Goal: Information Seeking & Learning: Find specific page/section

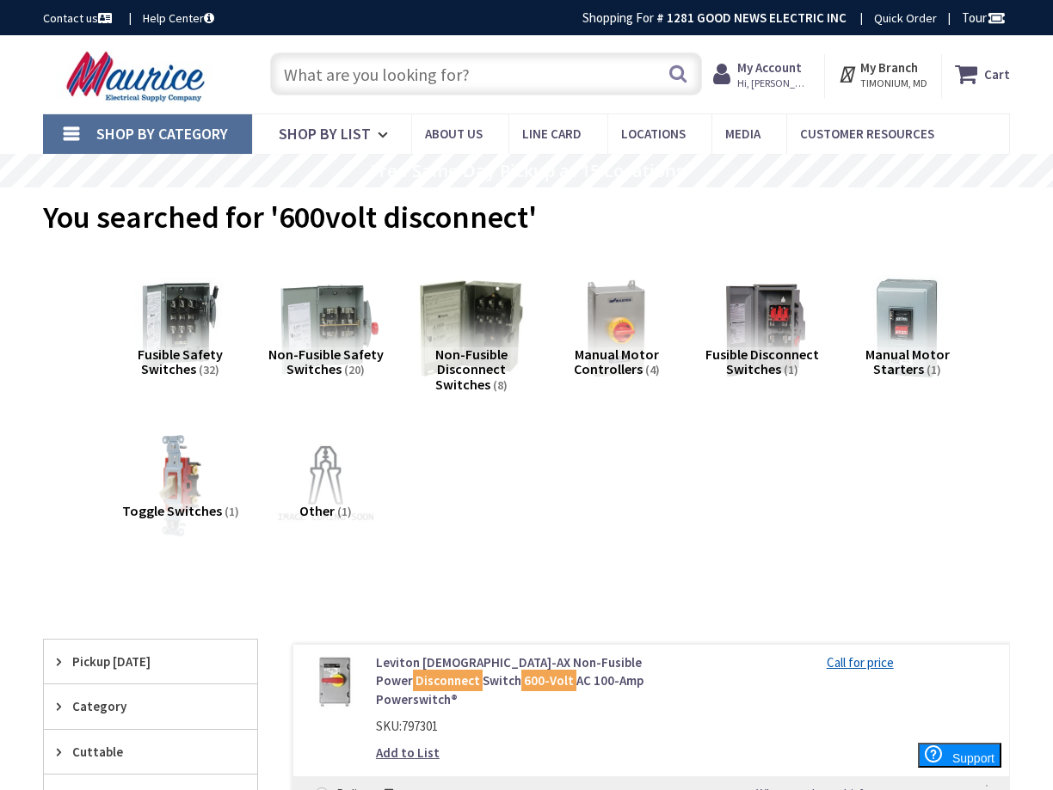
click at [365, 330] on img at bounding box center [325, 328] width 117 height 117
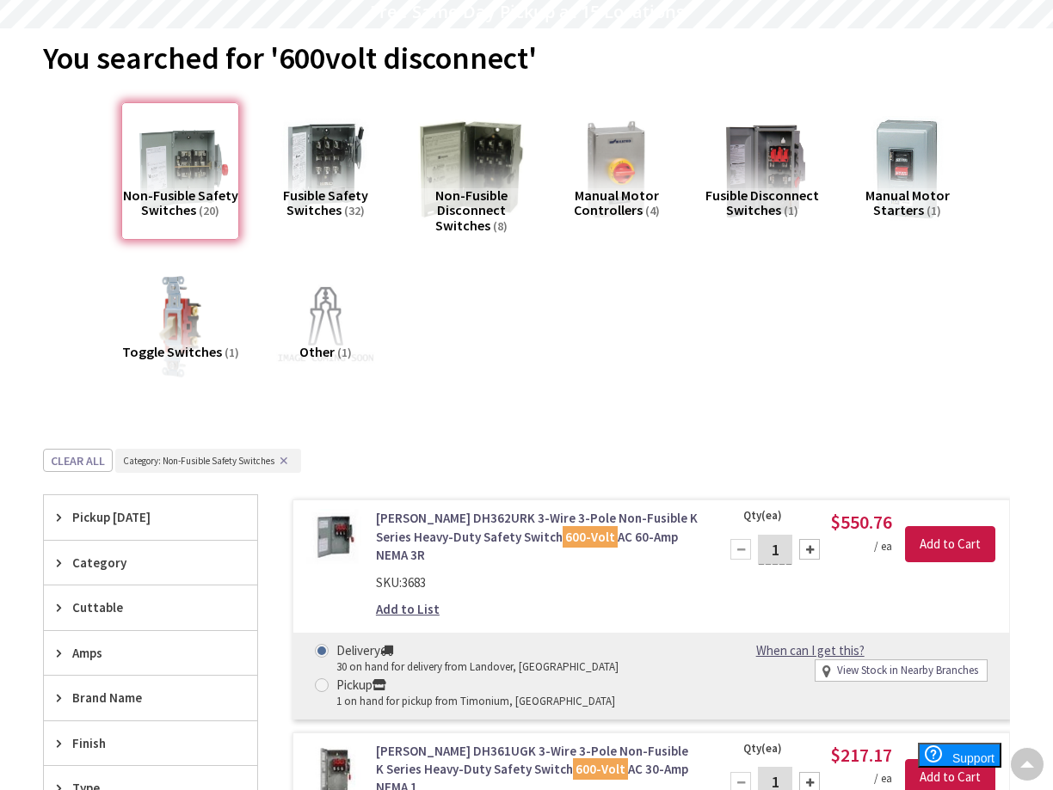
scroll to position [92, 0]
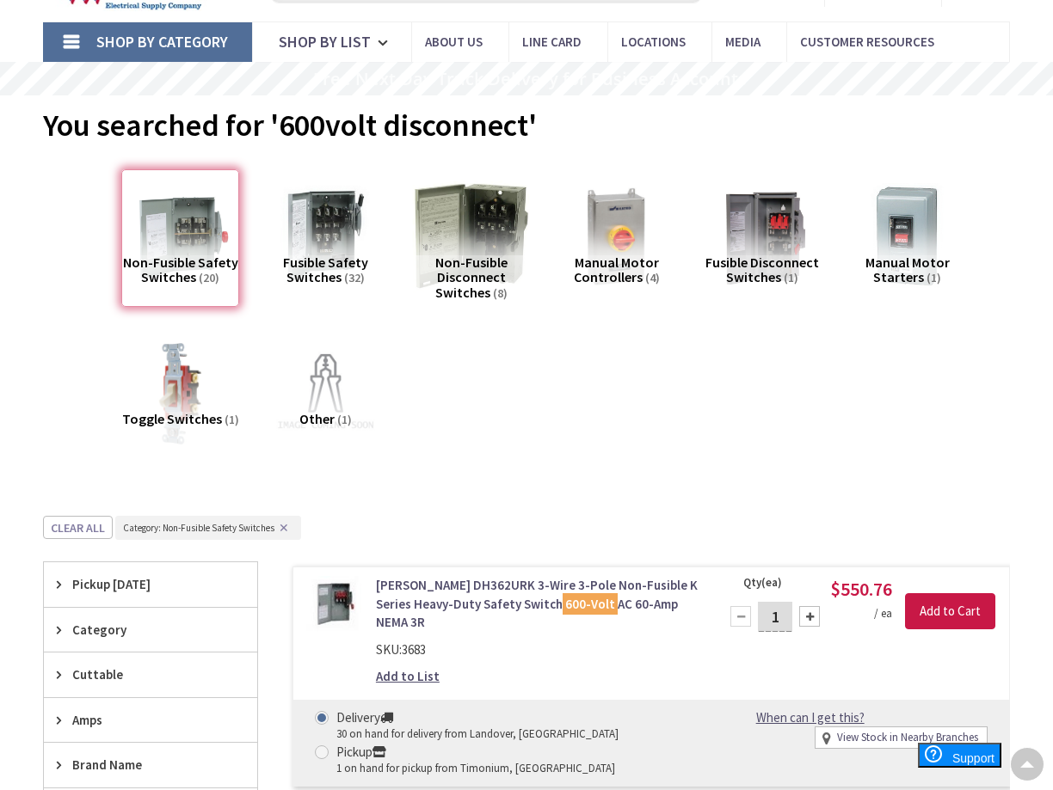
click at [470, 240] on img at bounding box center [471, 236] width 117 height 117
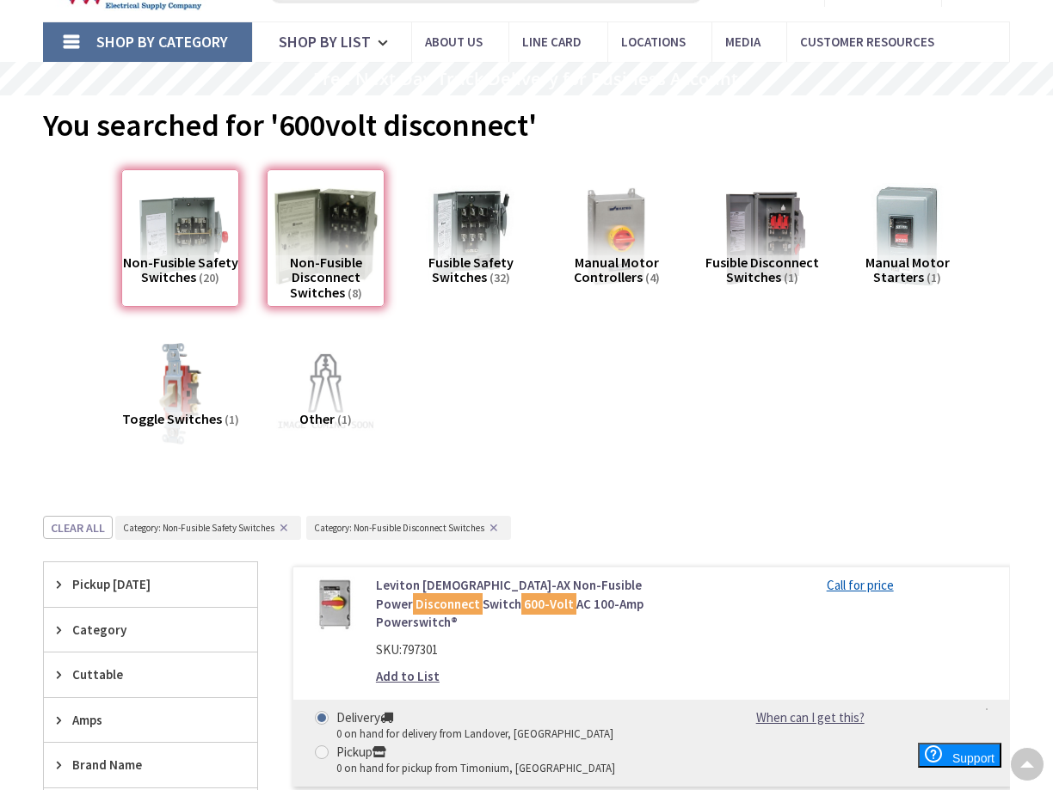
scroll to position [608, 0]
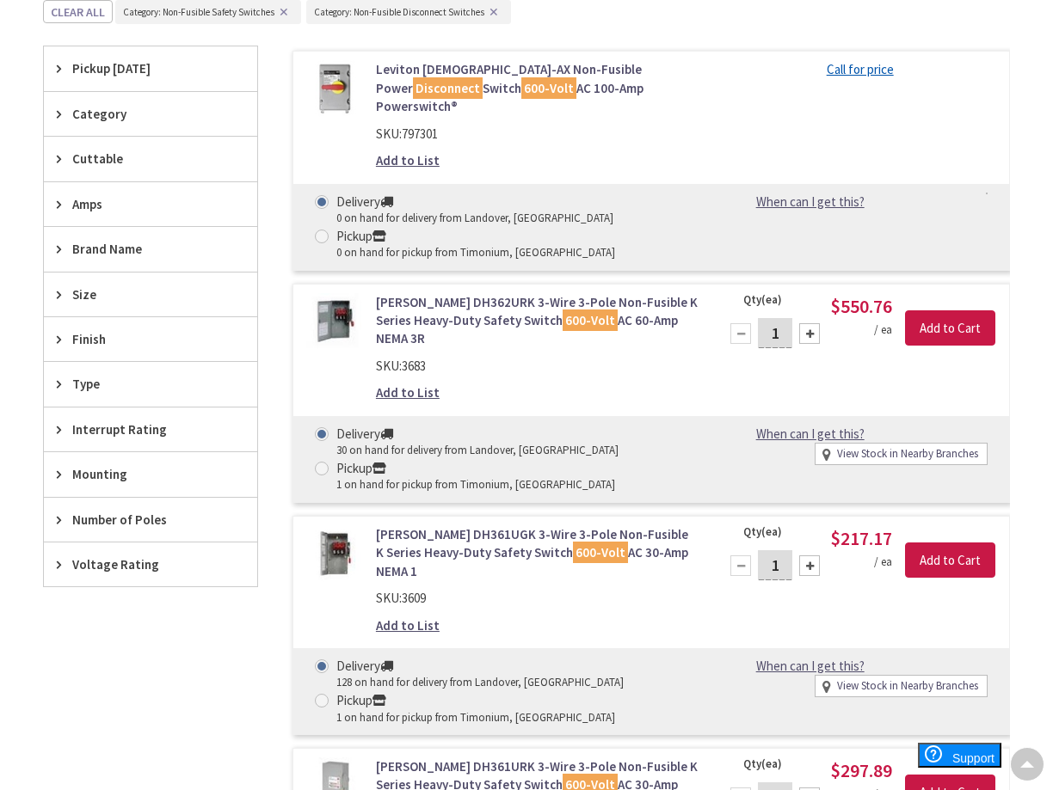
click at [78, 384] on span "Type" at bounding box center [142, 384] width 140 height 18
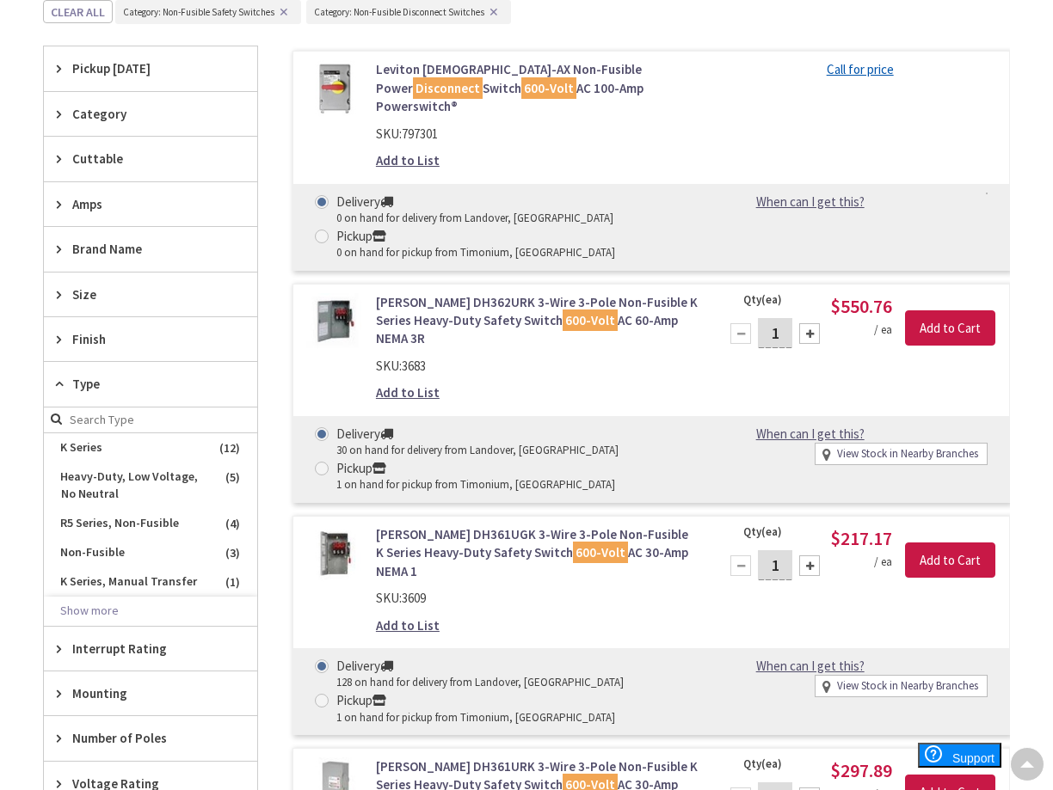
click at [78, 384] on span "Type" at bounding box center [142, 384] width 140 height 18
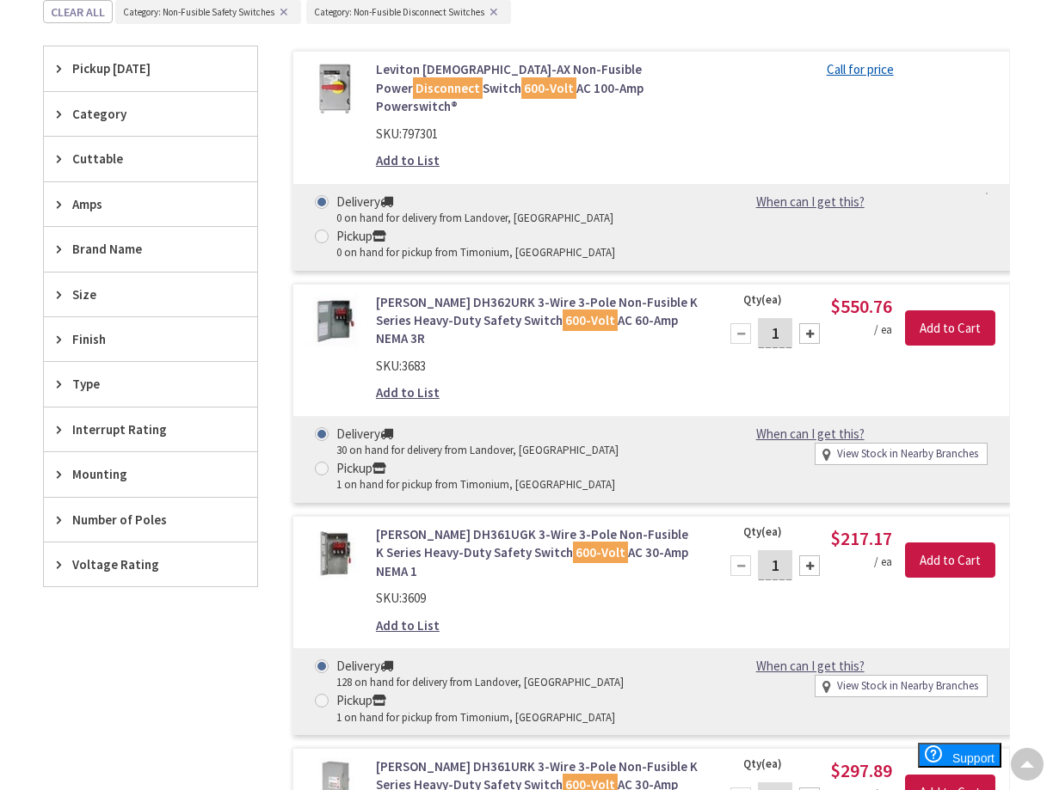
click at [71, 212] on div "Amps" at bounding box center [150, 204] width 213 height 44
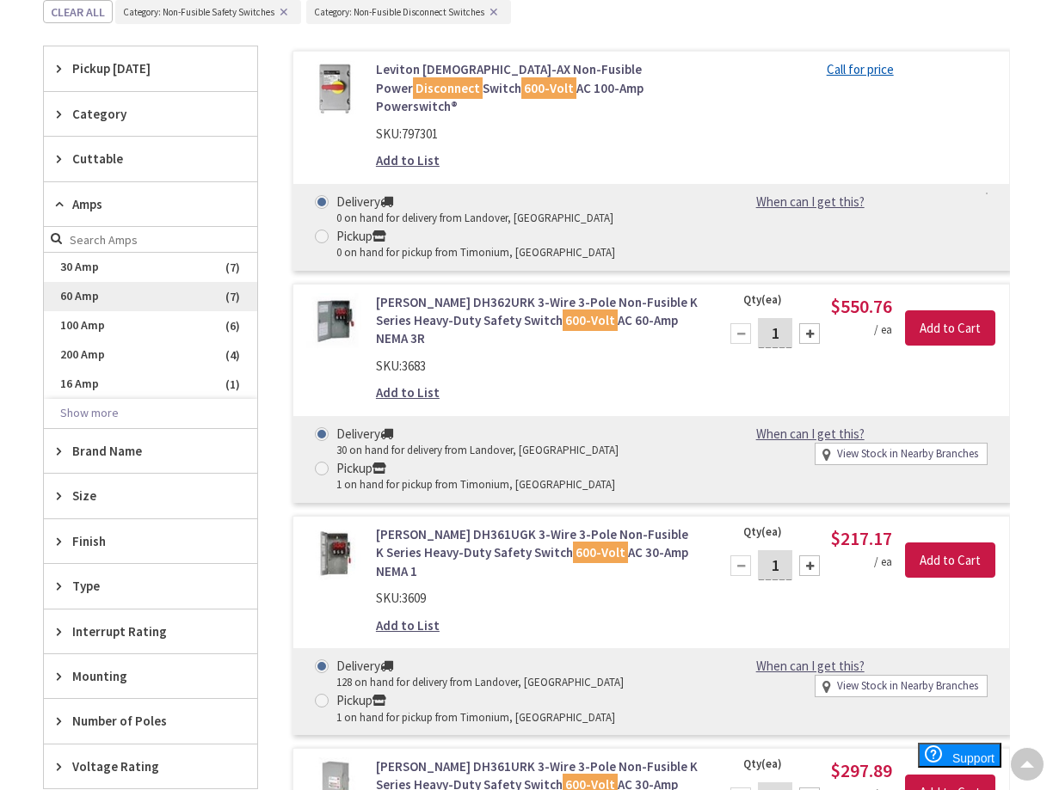
click at [91, 292] on span "60 Amp" at bounding box center [150, 296] width 213 height 29
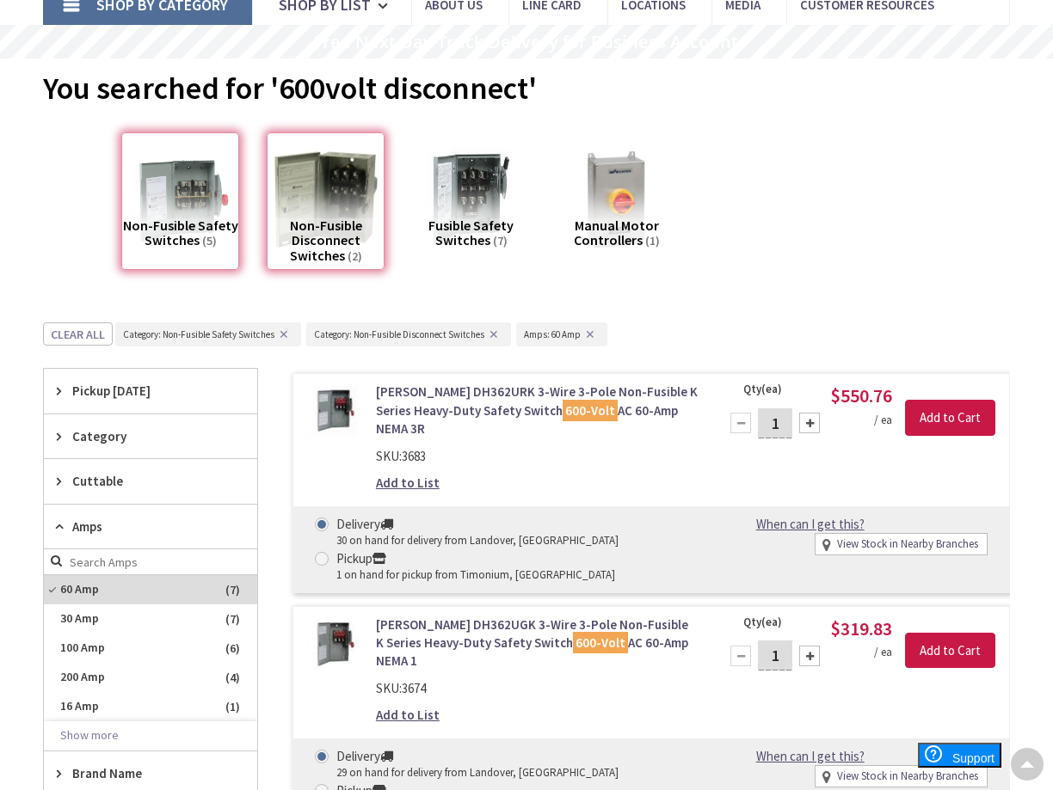
scroll to position [0, 0]
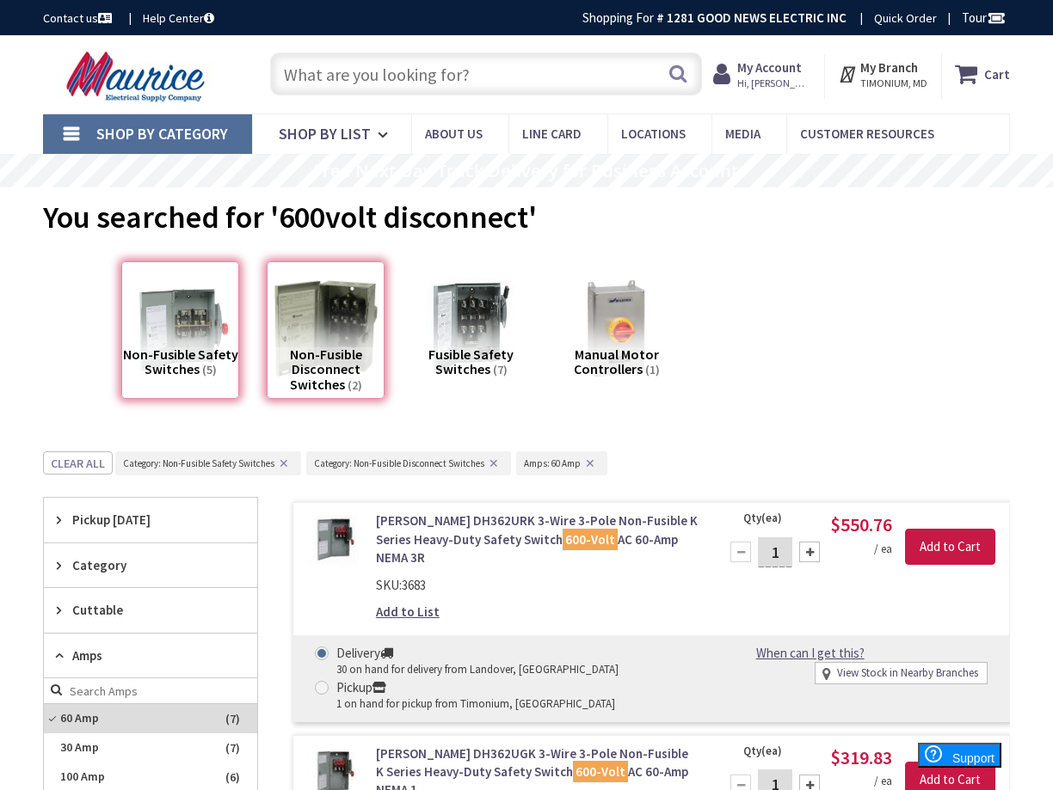
click at [426, 76] on input "text" at bounding box center [486, 73] width 432 height 43
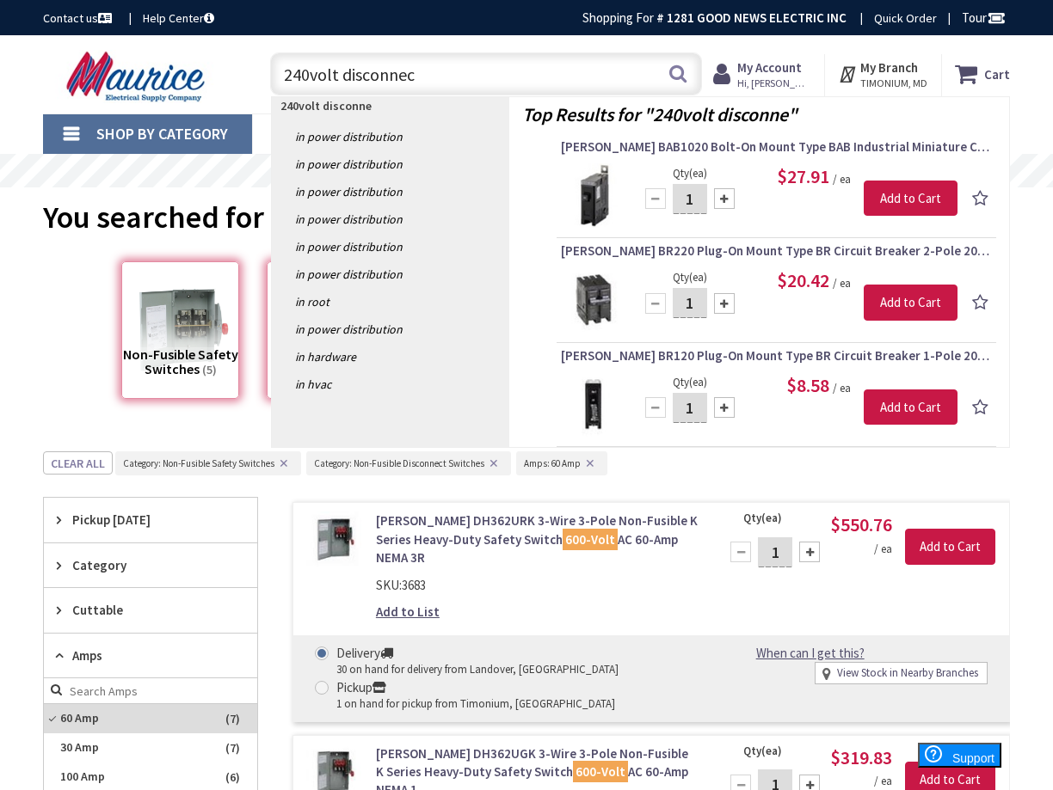
type input "240volt disconnect"
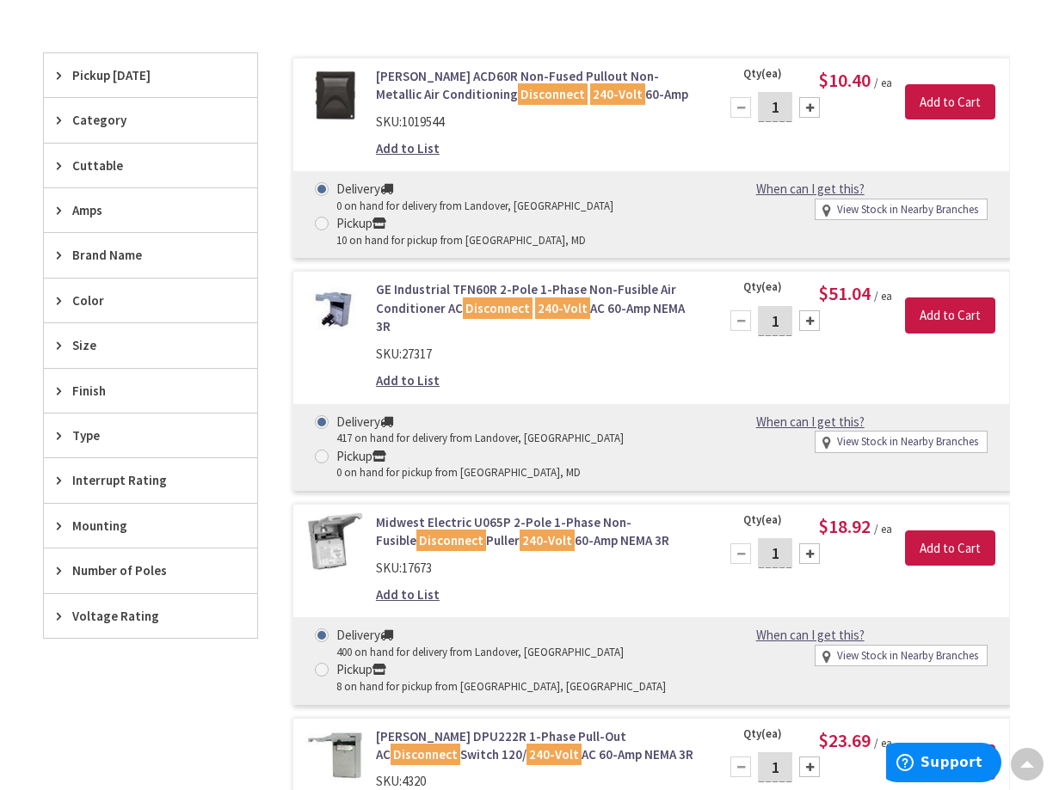
click at [100, 346] on span "Size" at bounding box center [142, 345] width 140 height 18
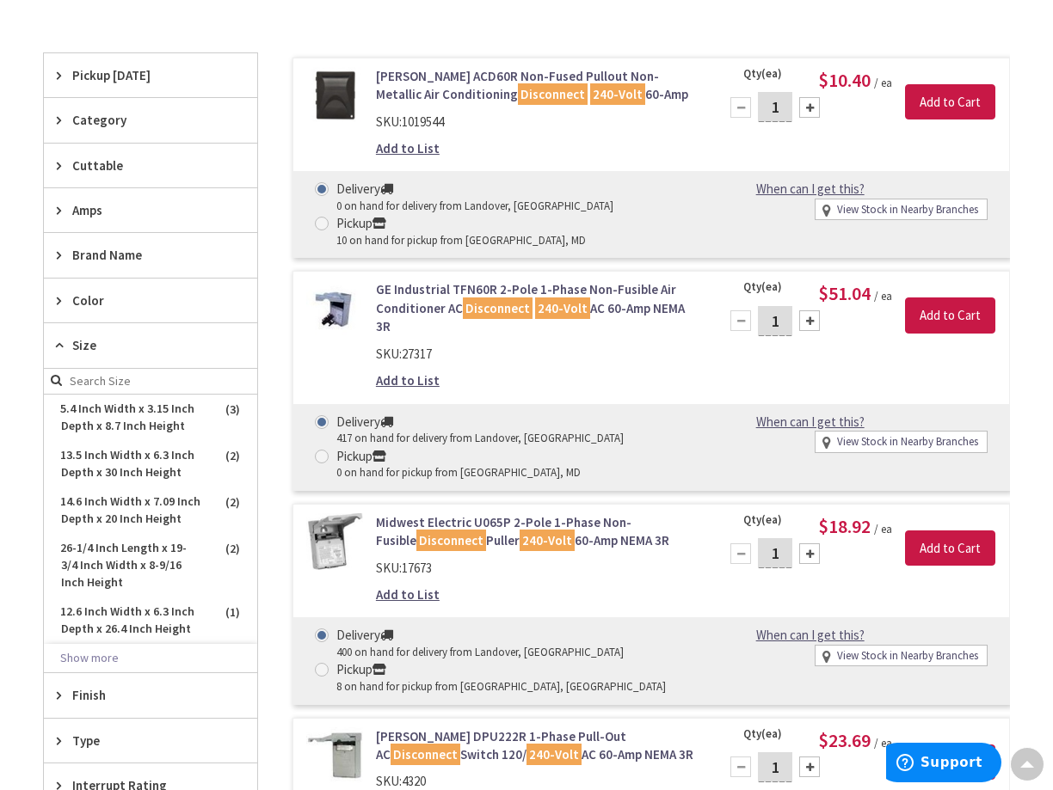
click at [100, 346] on span "Size" at bounding box center [142, 345] width 140 height 18
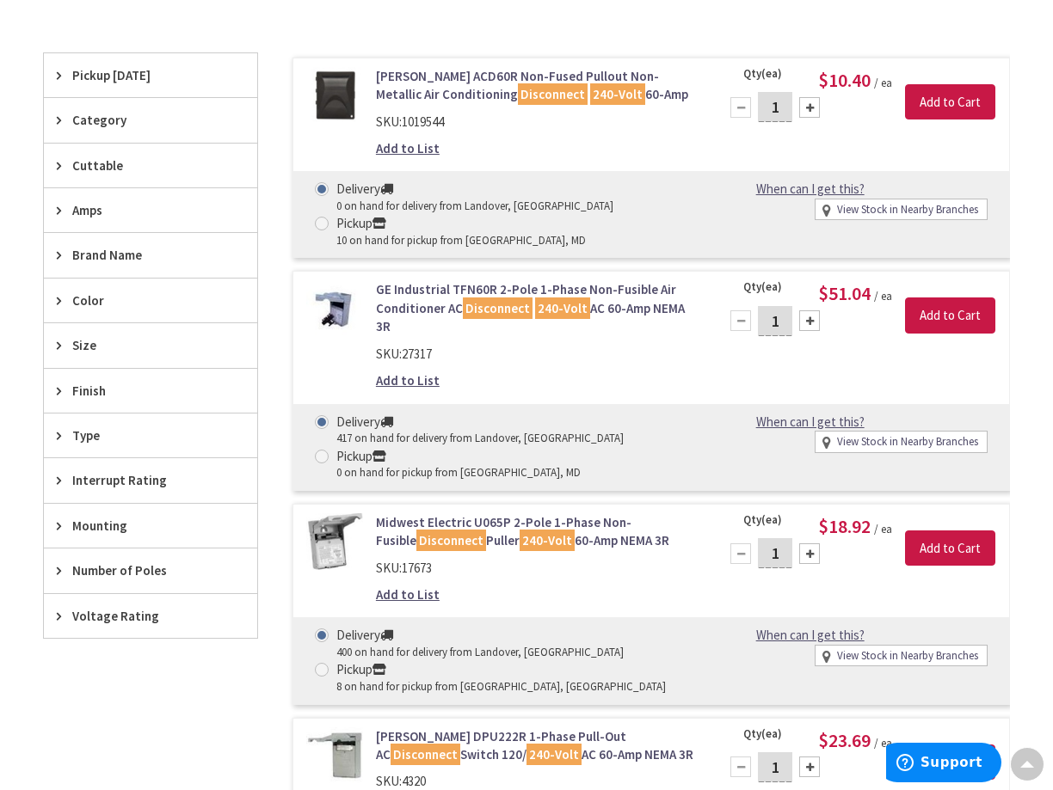
click at [105, 206] on span "Amps" at bounding box center [142, 210] width 140 height 18
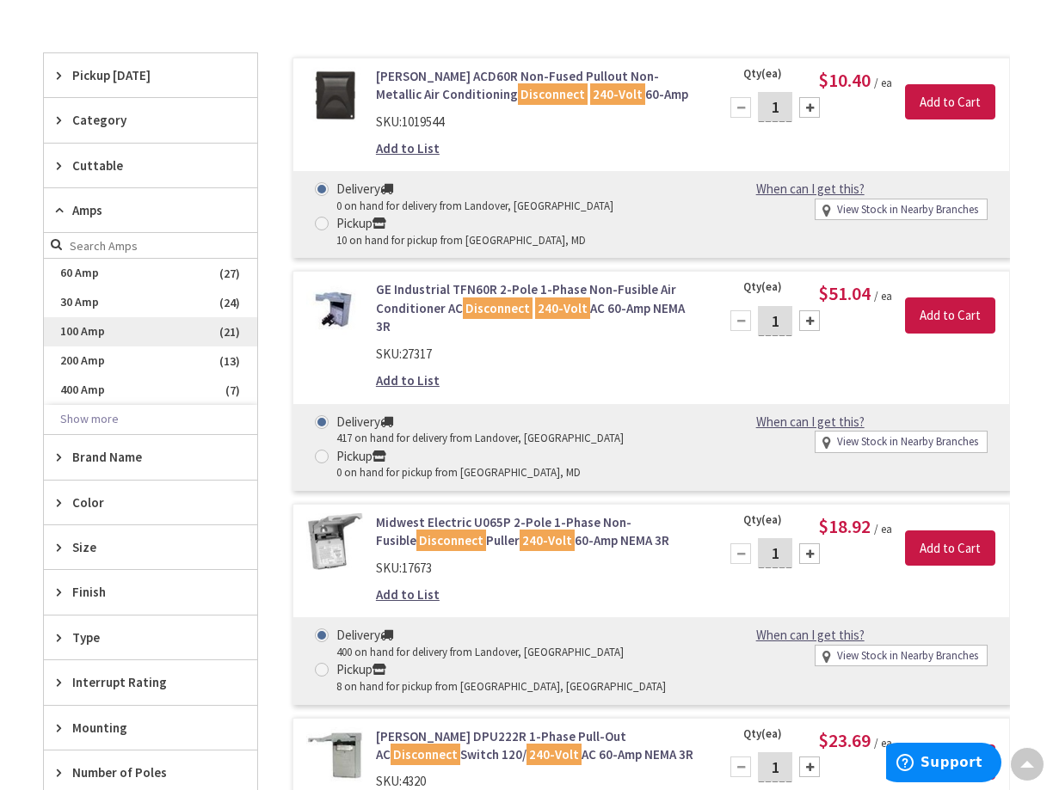
click at [81, 331] on span "100 Amp" at bounding box center [150, 331] width 213 height 29
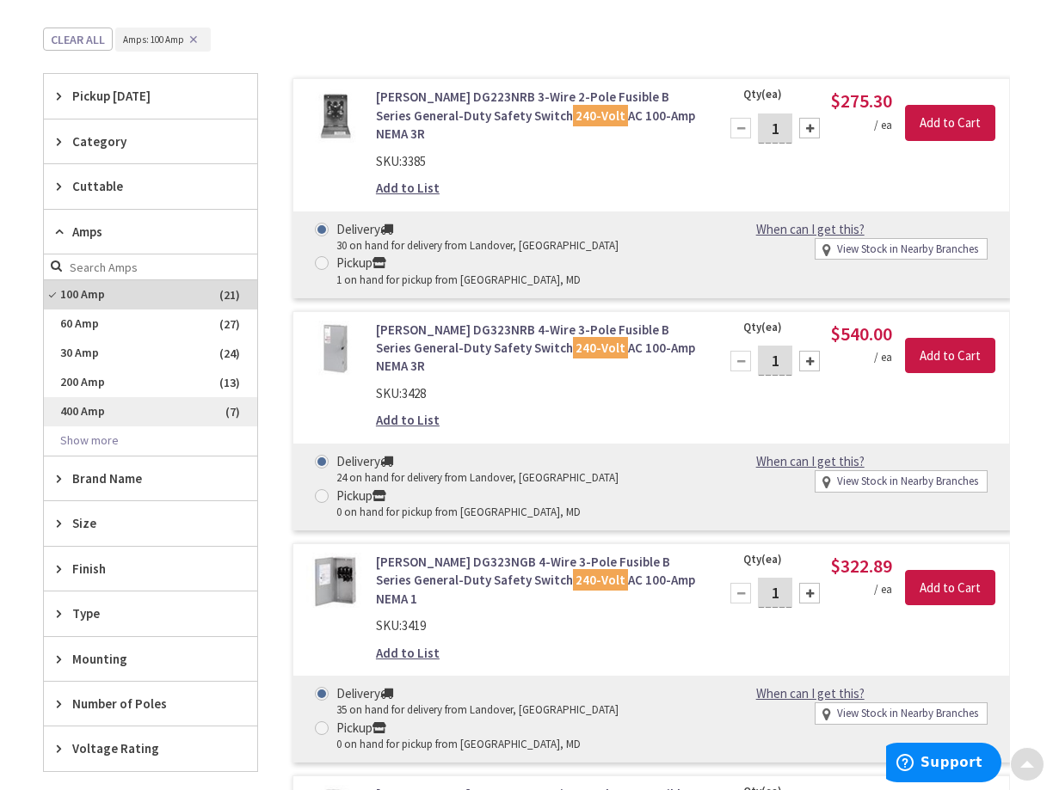
scroll to position [430, 0]
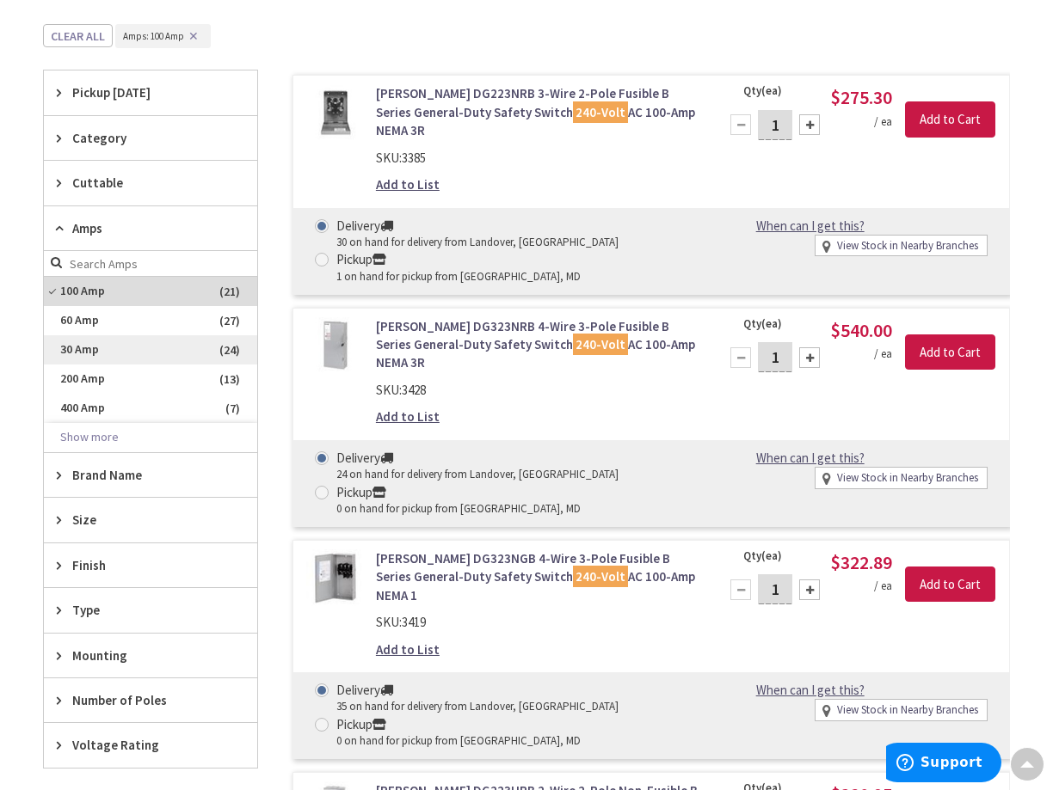
click at [83, 348] on span "30 Amp" at bounding box center [150, 349] width 213 height 29
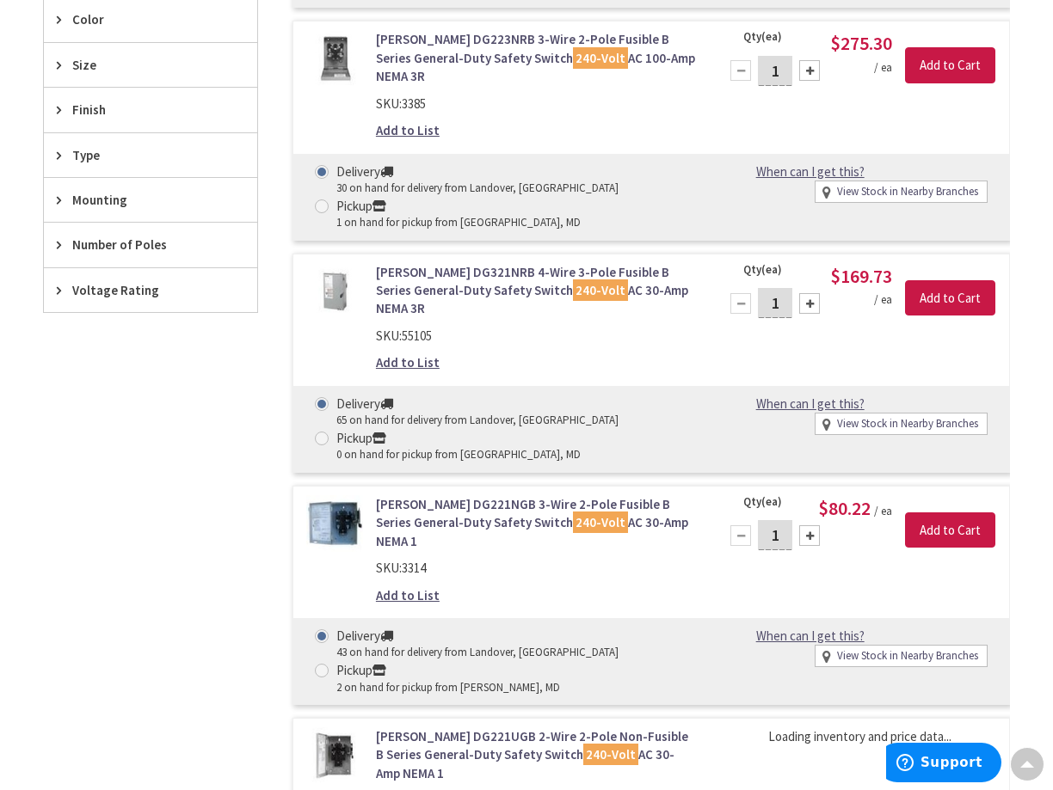
scroll to position [946, 0]
